Goal: Information Seeking & Learning: Learn about a topic

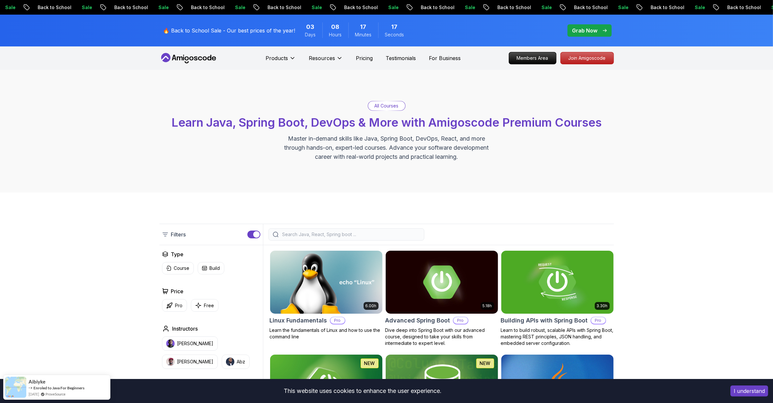
scroll to position [146, 0]
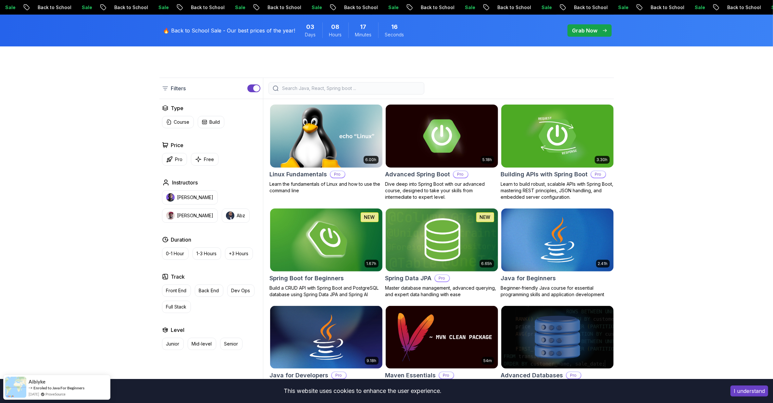
click at [325, 87] on input "search" at bounding box center [350, 88] width 139 height 6
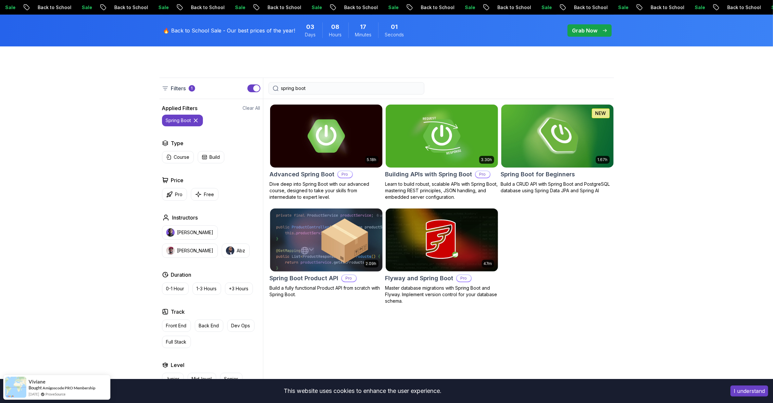
type input "spring boot"
click at [318, 252] on img at bounding box center [326, 240] width 118 height 66
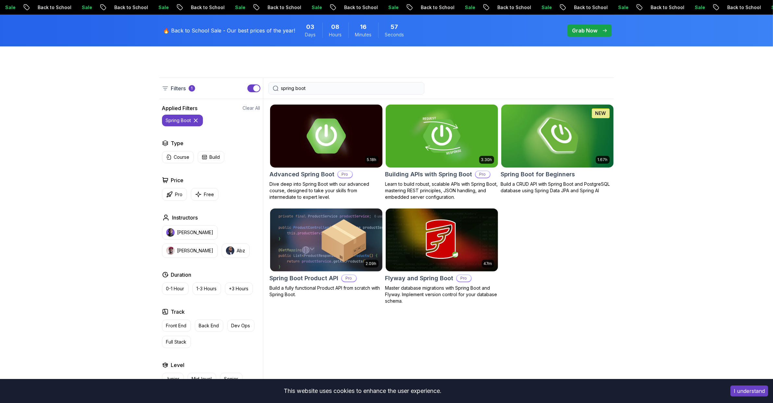
click at [341, 153] on img at bounding box center [326, 136] width 118 height 66
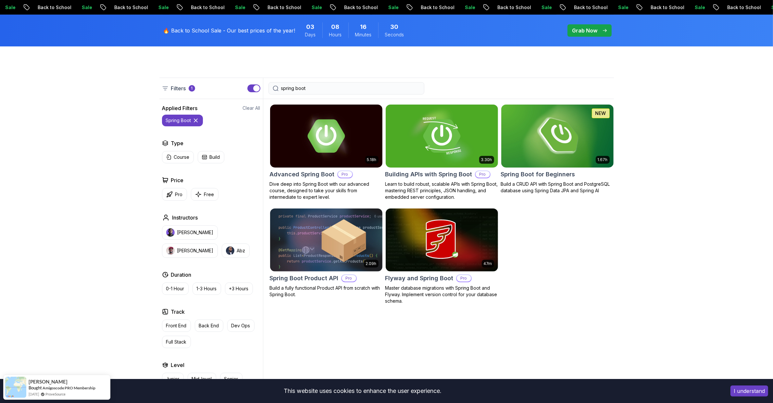
drag, startPoint x: 64, startPoint y: 218, endPoint x: 71, endPoint y: 220, distance: 7.6
click at [64, 219] on div "Filters 1 spring boot Filters 1 Applied Filters Clear All spring boot Type Cour…" at bounding box center [386, 231] width 773 height 370
click at [323, 85] on input "spring boot" at bounding box center [350, 88] width 139 height 6
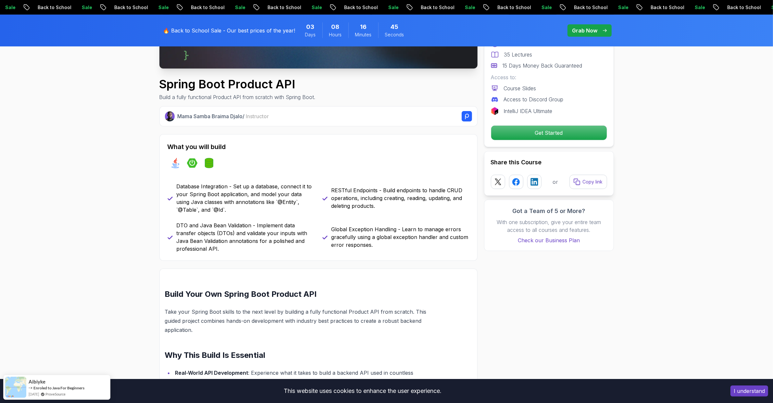
scroll to position [292, 0]
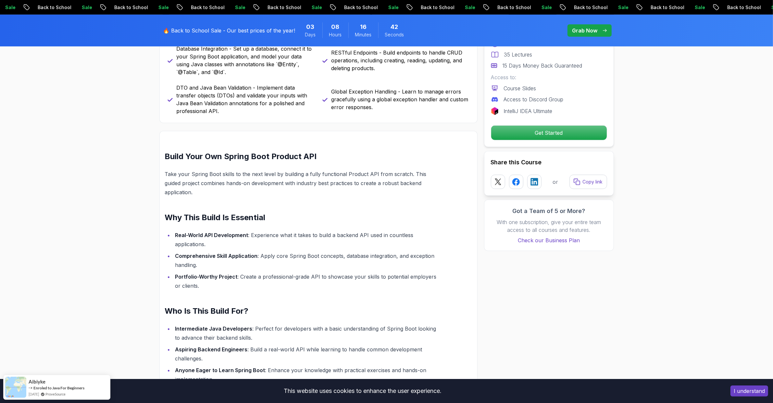
scroll to position [389, 0]
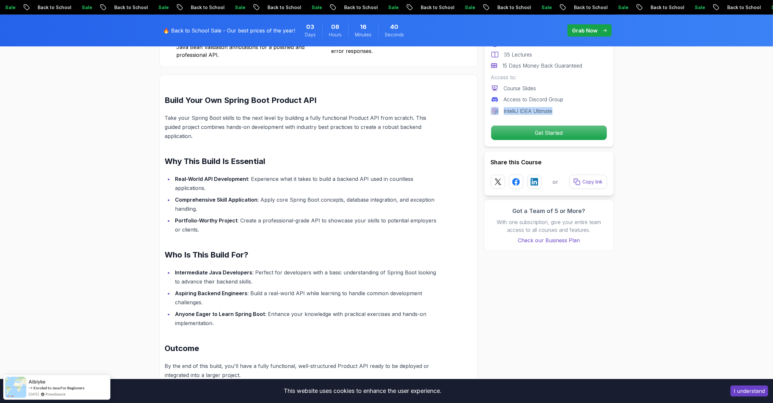
drag, startPoint x: 558, startPoint y: 113, endPoint x: 499, endPoint y: 103, distance: 59.9
click at [499, 103] on div "Includes: 2.09 Hours 35 Lectures 15 Days Money Back Guaranteed Access to: Cours…" at bounding box center [549, 72] width 116 height 86
click at [508, 109] on p "IntelliJ IDEA Ultimate" at bounding box center [528, 111] width 49 height 8
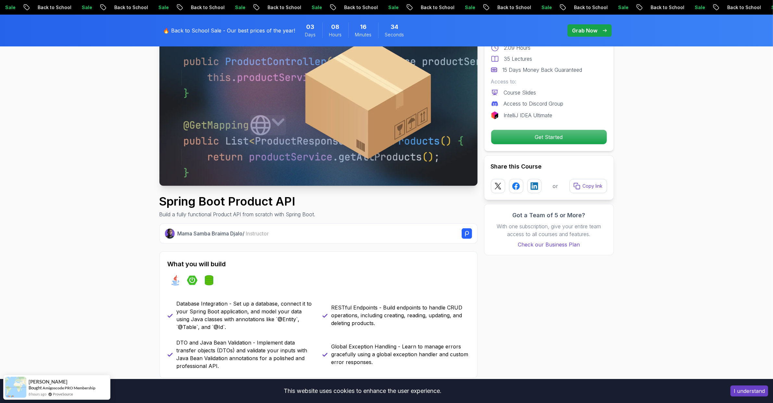
scroll to position [49, 0]
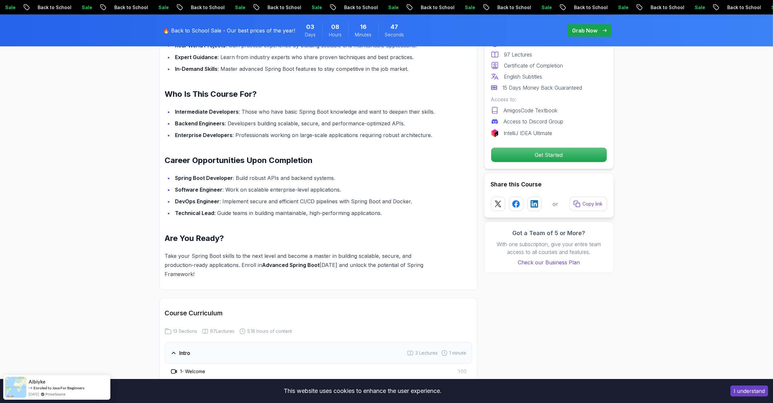
scroll to position [681, 0]
